Goal: Use online tool/utility: Utilize a website feature to perform a specific function

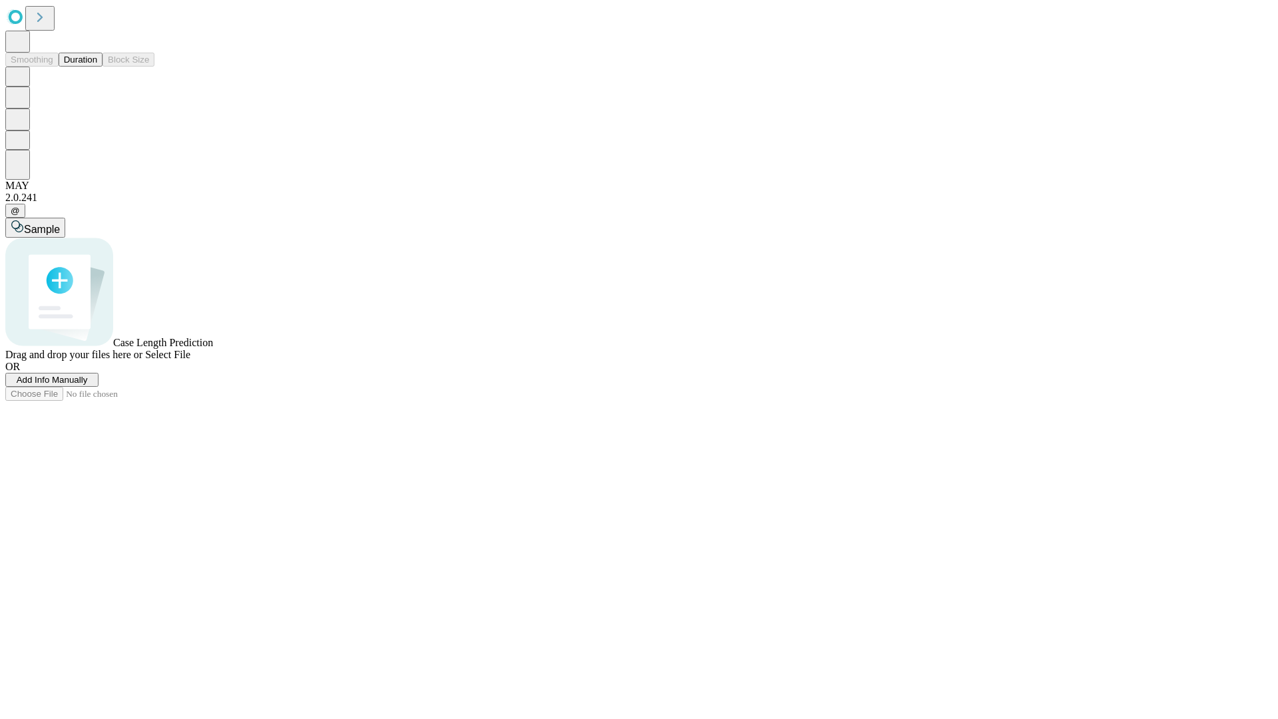
click at [97, 67] on button "Duration" at bounding box center [81, 60] width 44 height 14
click at [60, 224] on span "Sample" at bounding box center [42, 229] width 36 height 11
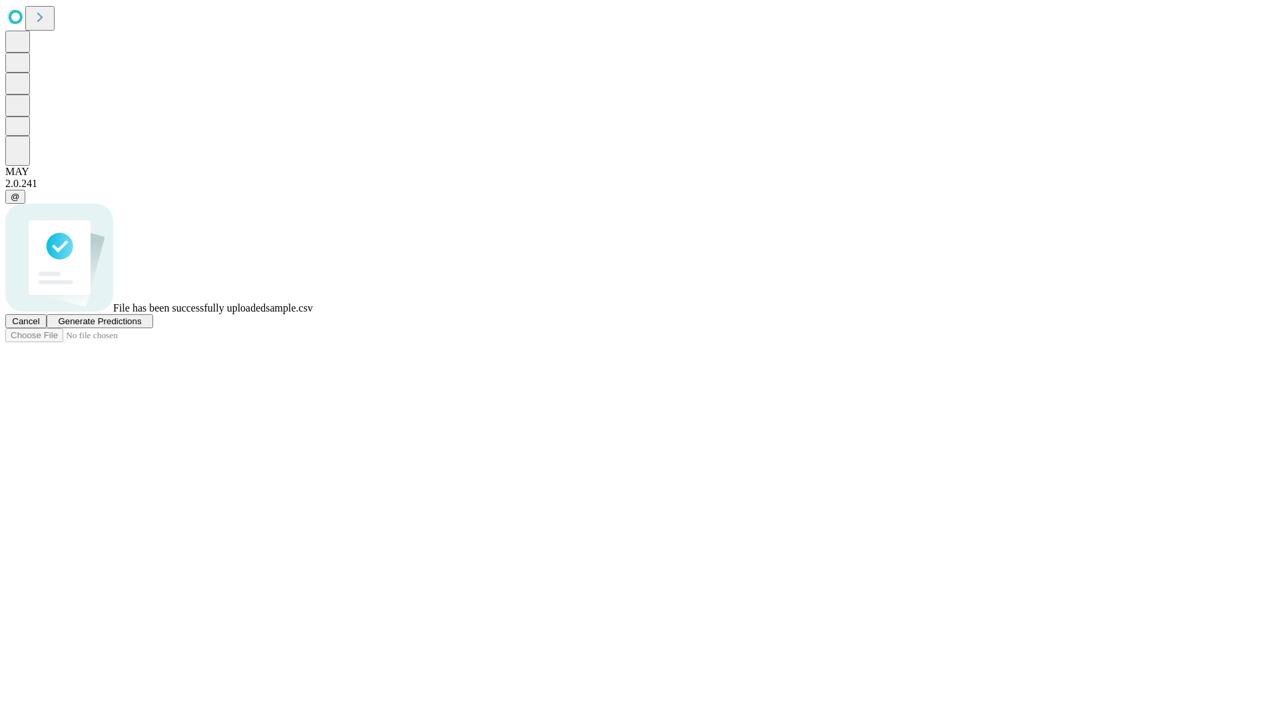
click at [141, 326] on span "Generate Predictions" at bounding box center [99, 321] width 83 height 10
